Goal: Information Seeking & Learning: Learn about a topic

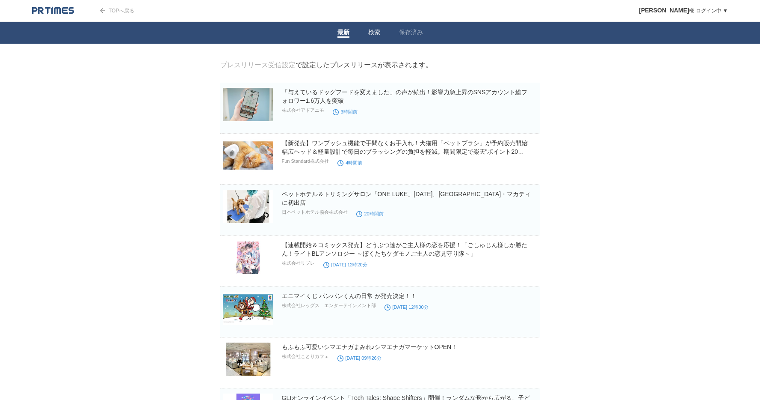
click at [365, 36] on li "検索" at bounding box center [374, 32] width 31 height 21
click at [369, 33] on link "検索" at bounding box center [374, 33] width 12 height 9
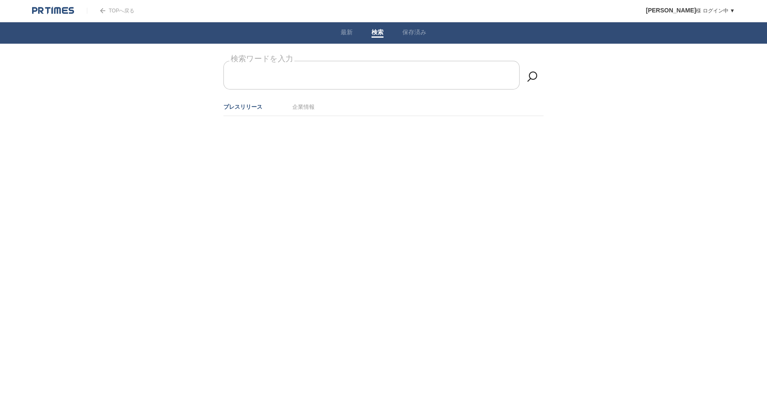
click at [351, 84] on input "検索ワードを入力" at bounding box center [371, 75] width 296 height 29
type input "鯱"
type input "h"
type input "し"
type input "シャチ"
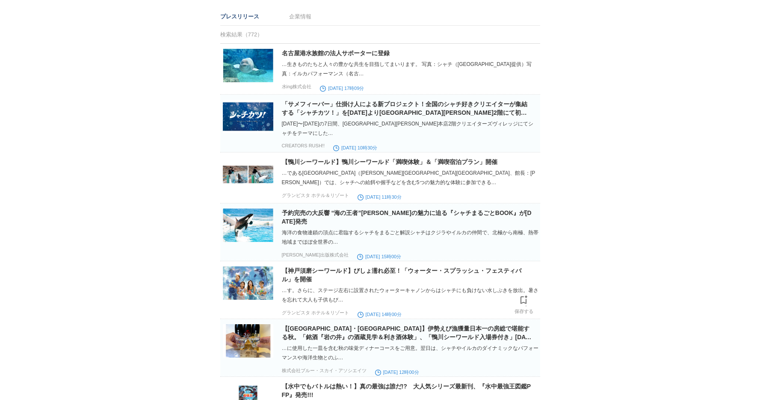
scroll to position [65, 0]
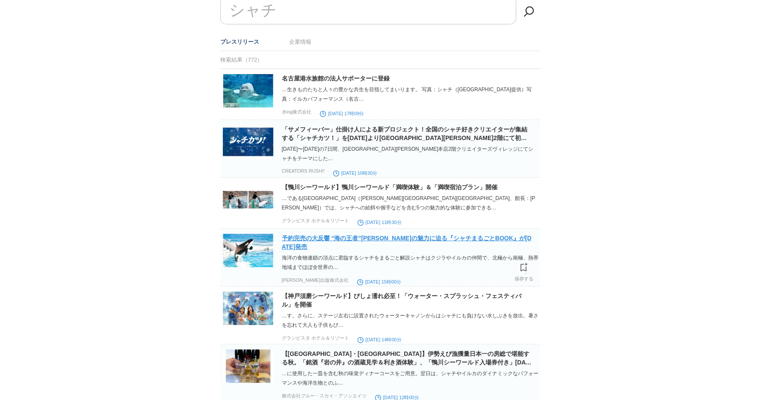
click at [391, 239] on link "予約完売の大反響 “海の王者”[PERSON_NAME]の魅力に迫る『シャチまるごとBOOK』が[DATE]発売" at bounding box center [407, 241] width 250 height 15
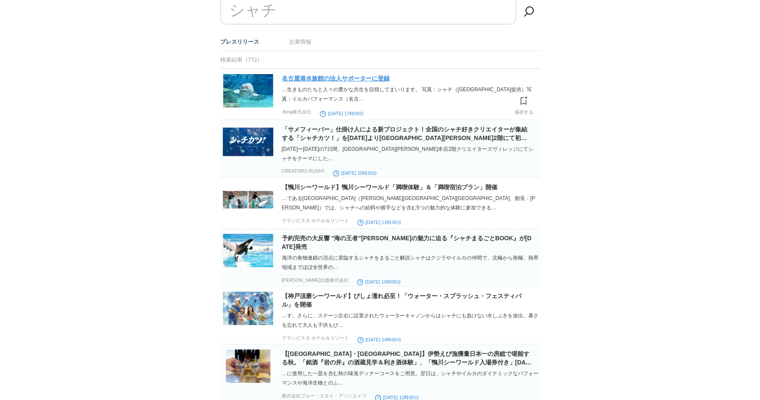
click at [380, 82] on link "名古屋港水族館の法人サポーターに登録" at bounding box center [336, 78] width 108 height 7
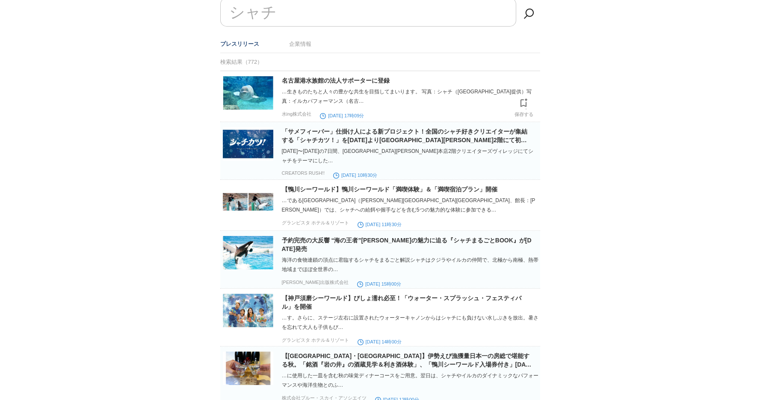
scroll to position [0, 0]
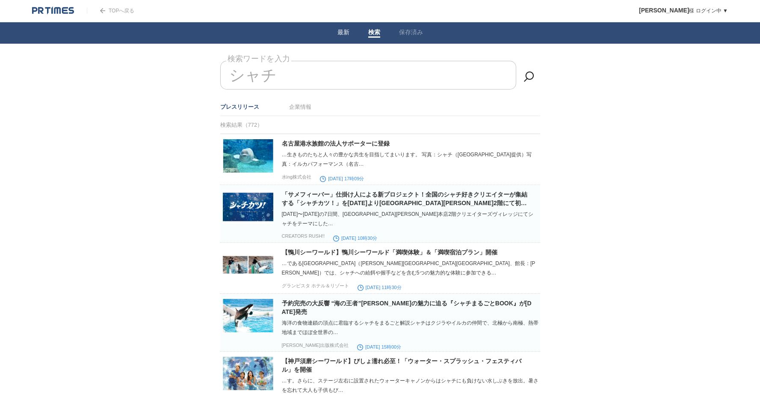
click at [344, 31] on link "最新" at bounding box center [344, 33] width 12 height 9
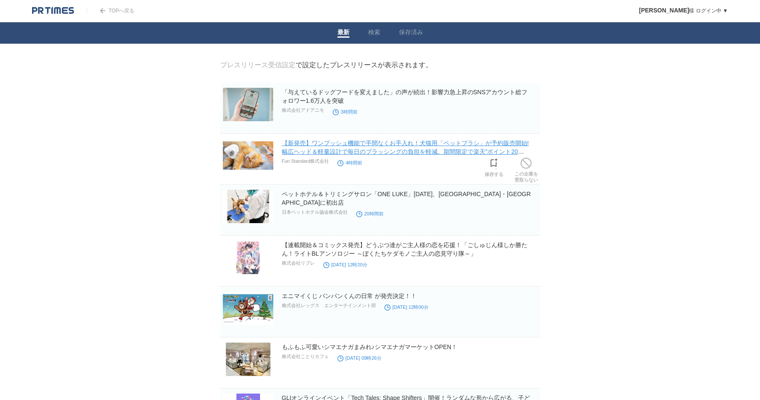
click at [309, 145] on link "【新発売】ワンプッシュ機能で手間なくお手入れ！犬猫用「ペットブラシ」が予約販売開始!幅広ヘッド＆軽量設計で毎日のブラッシングの負担を軽減。期間限定で楽天"ポイ…" at bounding box center [405, 151] width 247 height 24
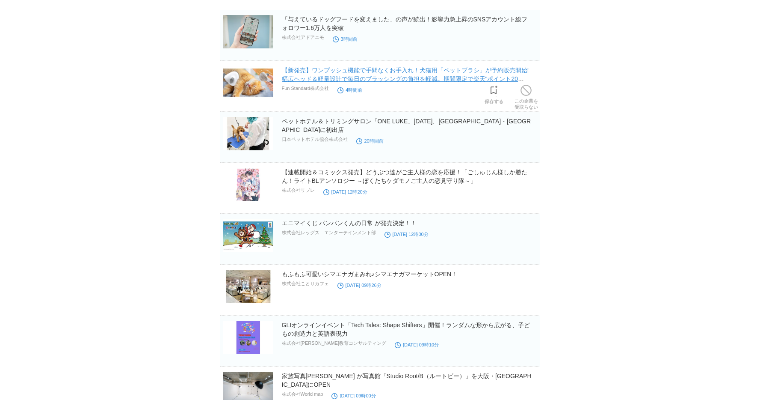
scroll to position [225, 0]
